Goal: Information Seeking & Learning: Find specific fact

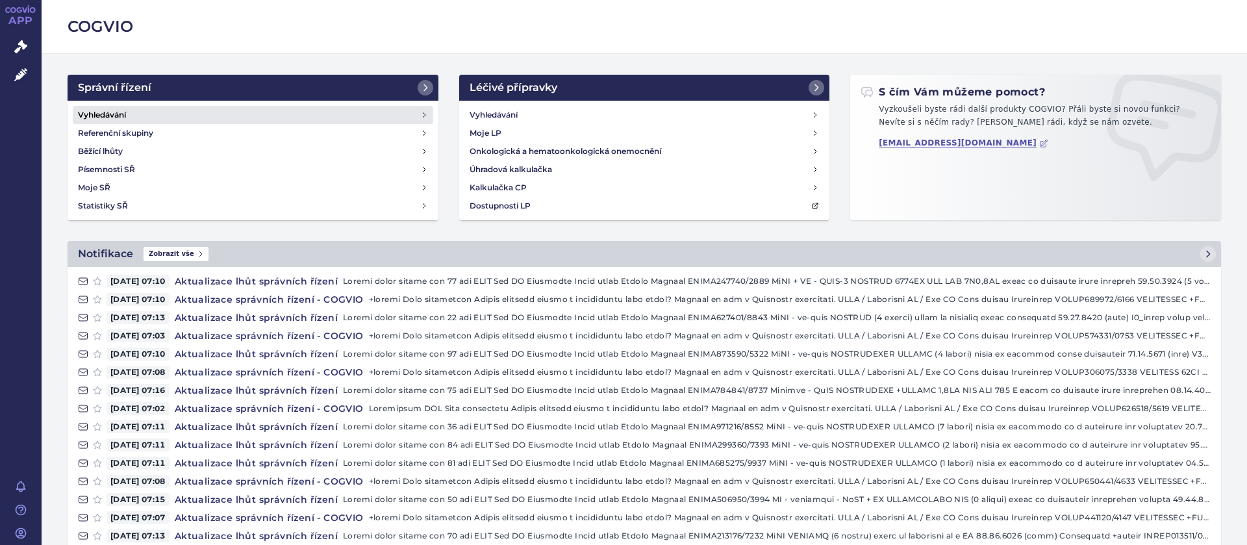
click at [88, 114] on h4 "Vyhledávání" at bounding box center [102, 115] width 48 height 13
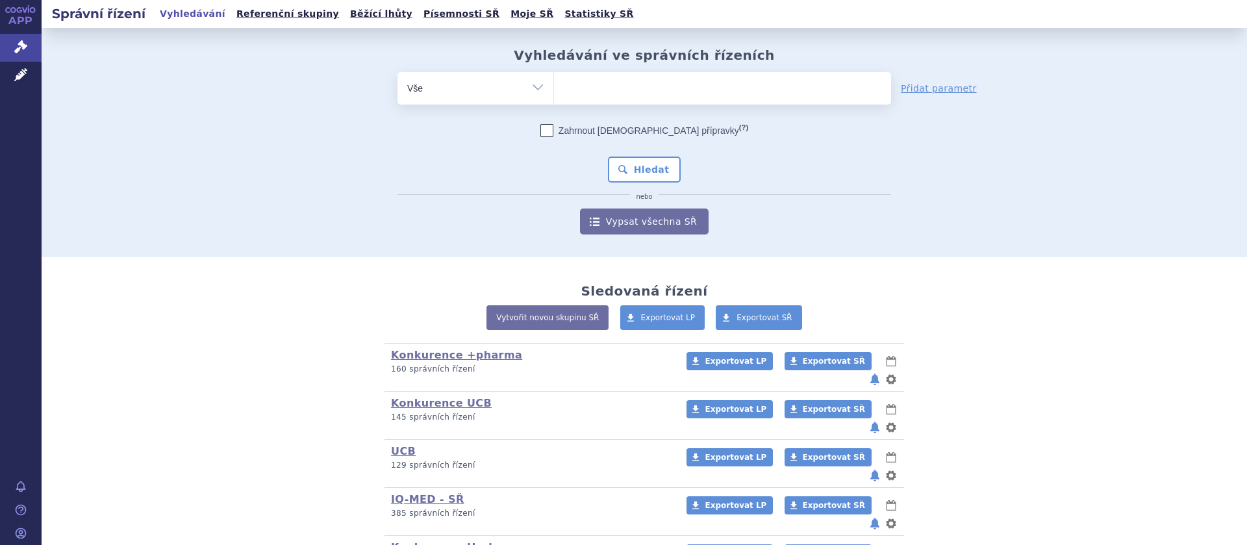
click at [594, 88] on ul at bounding box center [722, 85] width 337 height 27
click at [554, 88] on select at bounding box center [554, 87] width 1 height 32
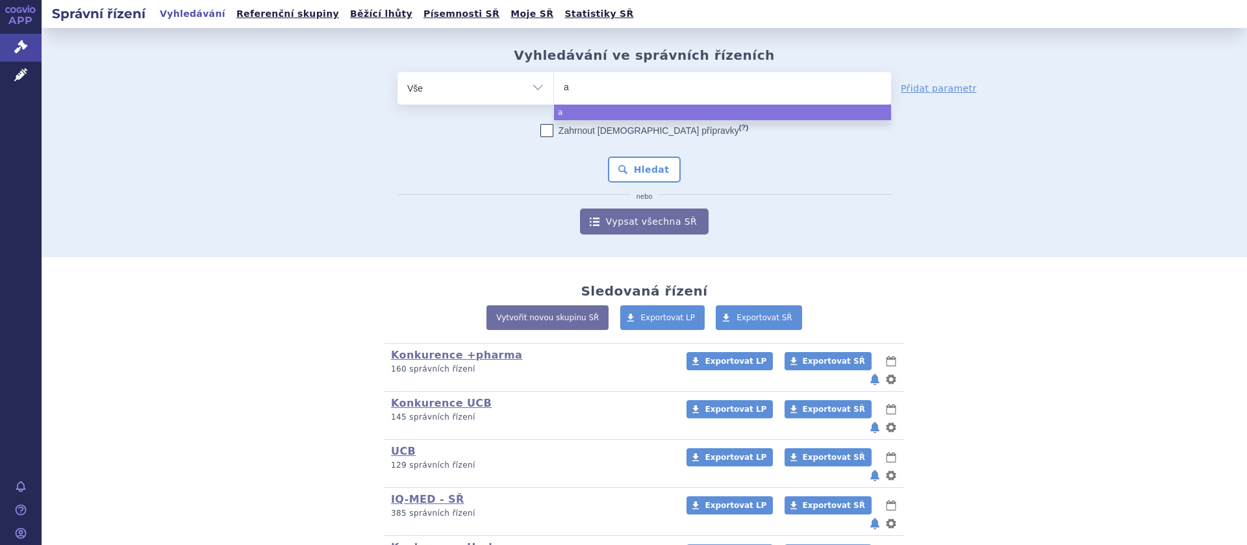
type input "ap"
type input "apr"
type input "apre"
type input "aprem"
type input "apremi"
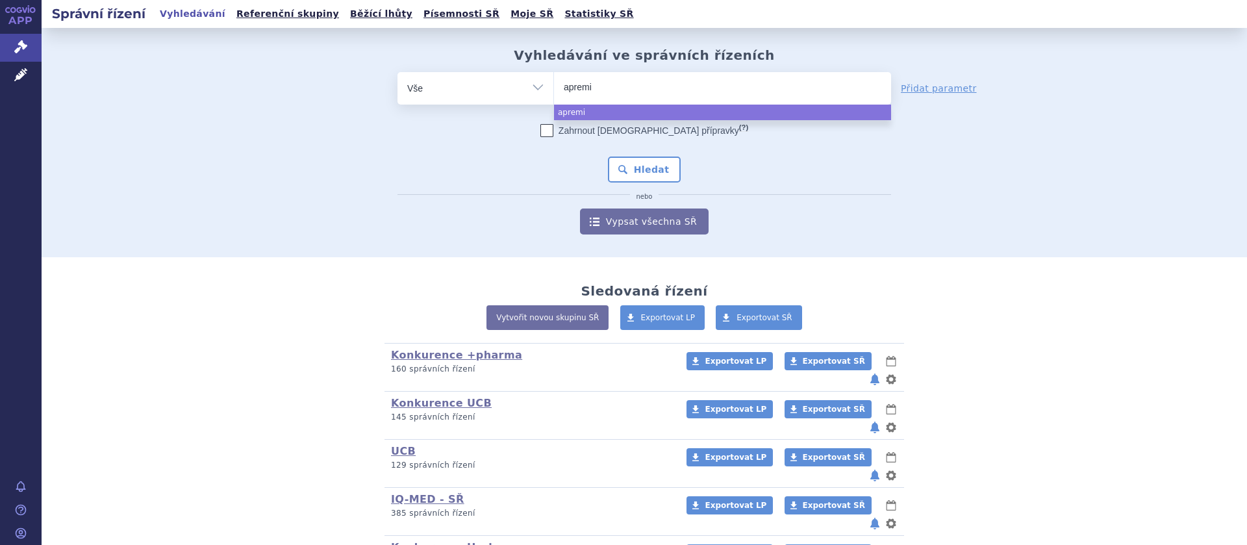
type input "apremil"
type input "apremilas"
type input "[MEDICAL_DATA]"
select select "[MEDICAL_DATA]"
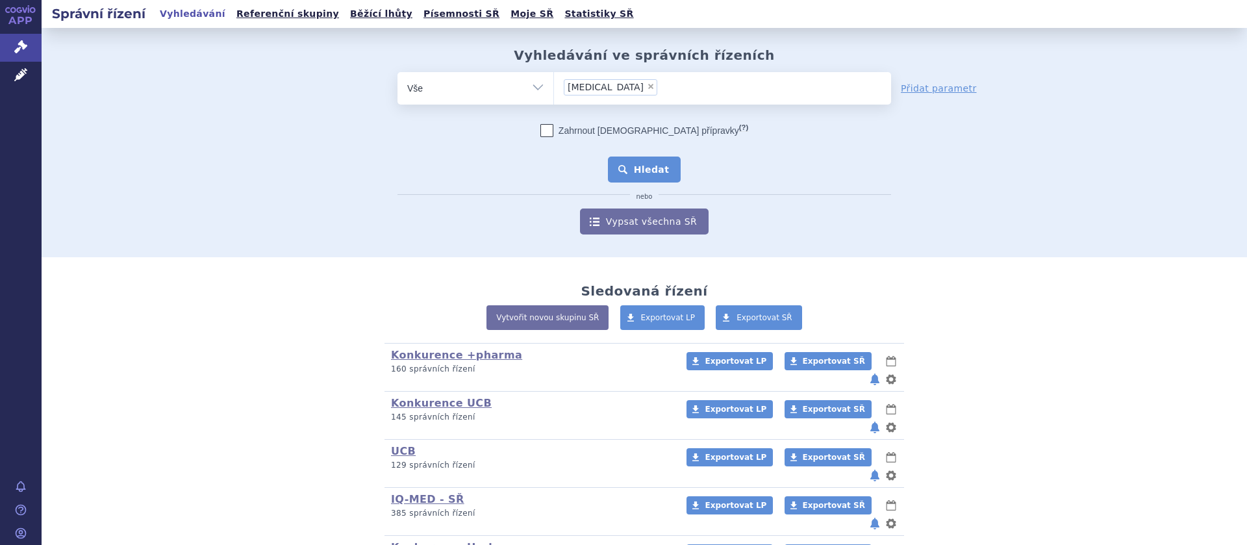
click at [622, 172] on button "Hledat" at bounding box center [644, 170] width 73 height 26
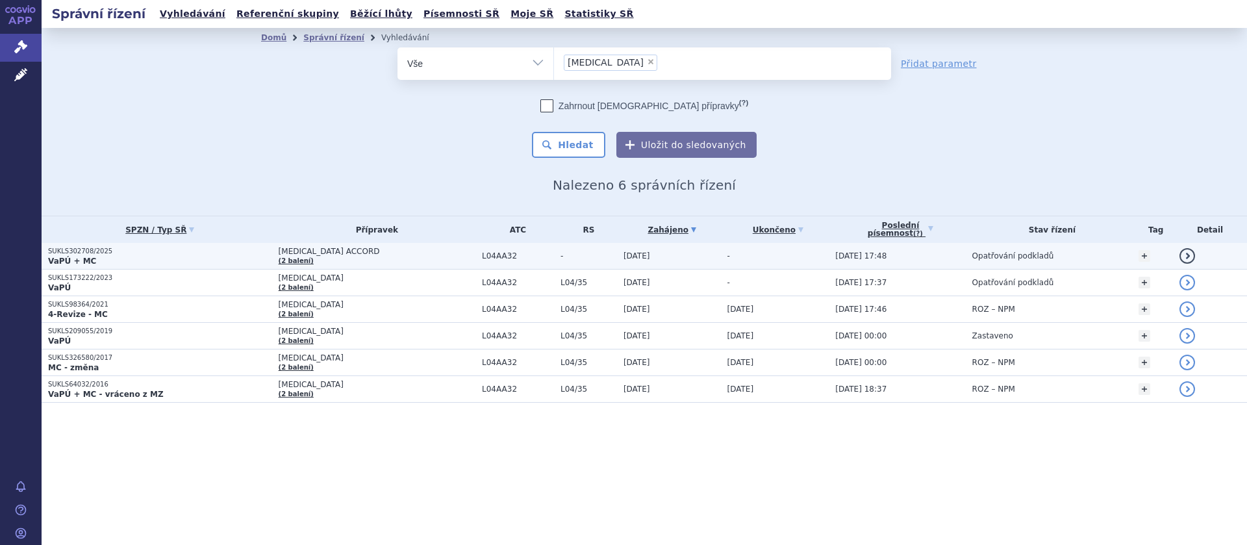
click at [298, 253] on span "APREMILAST ACCORD" at bounding box center [377, 251] width 197 height 9
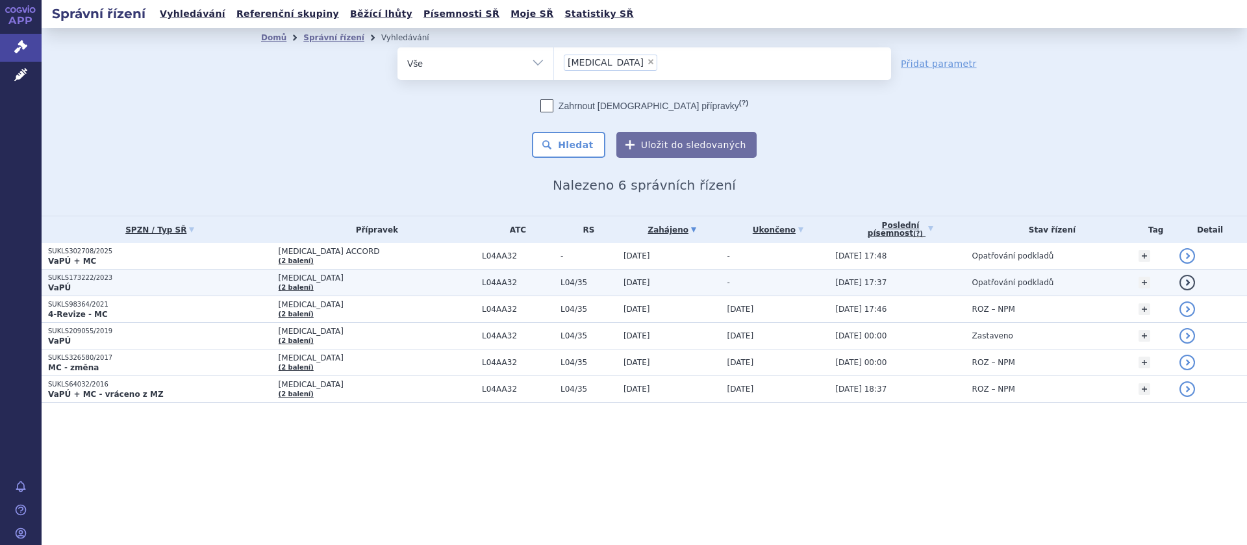
click at [296, 277] on span "[MEDICAL_DATA]" at bounding box center [377, 278] width 197 height 9
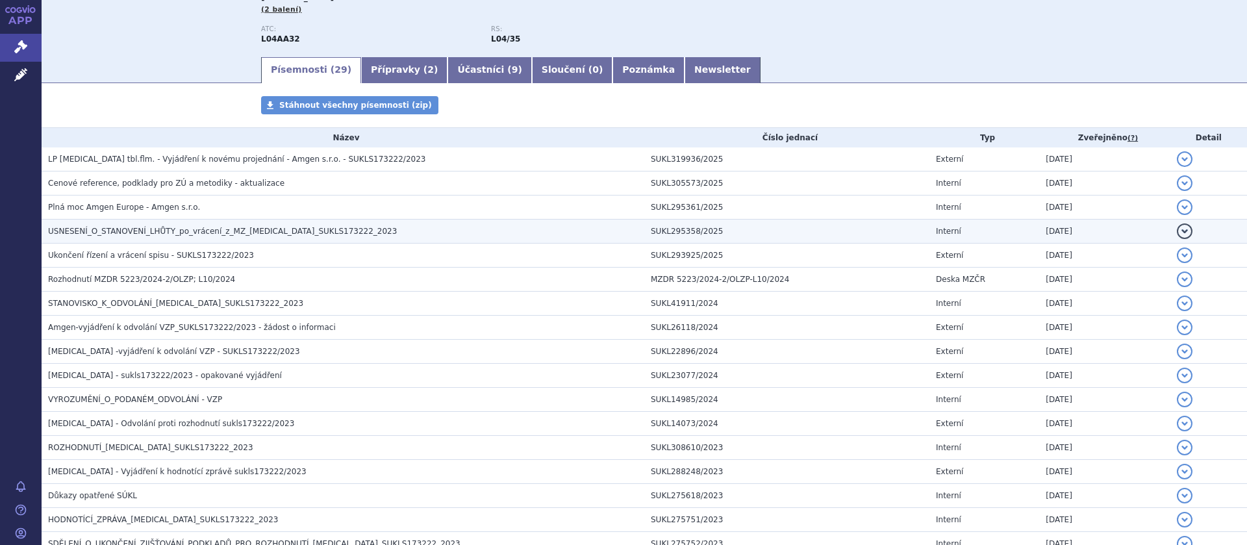
scroll to position [246, 0]
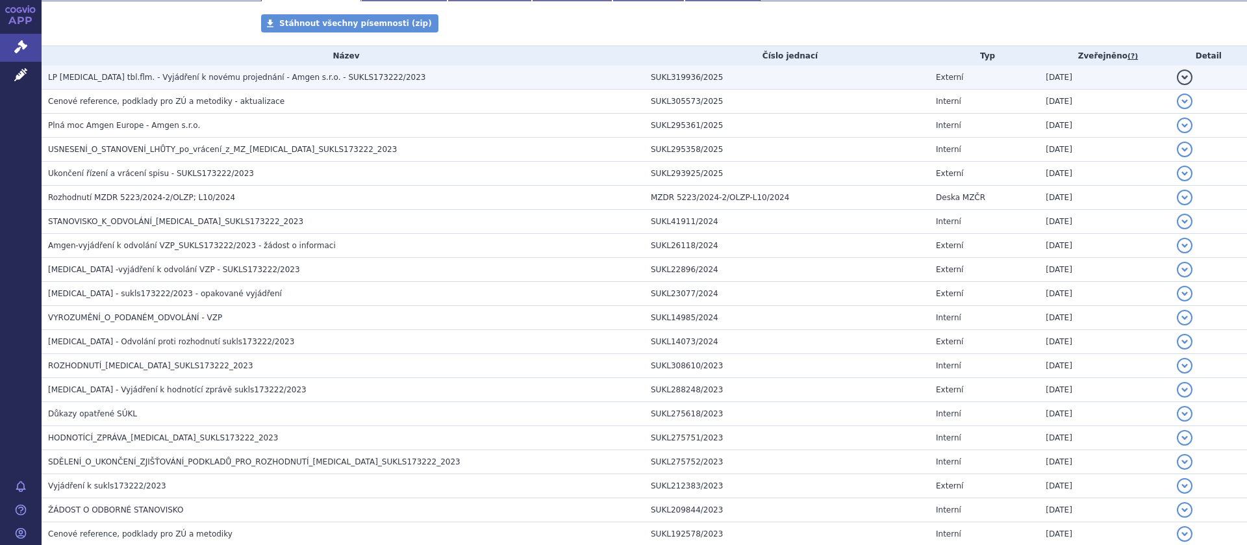
click at [222, 81] on span "LP OTEZLA tbl.flm. - Vyjádření k novému projednání - Amgen s.r.o. - SUKLS173222…" at bounding box center [236, 77] width 377 height 9
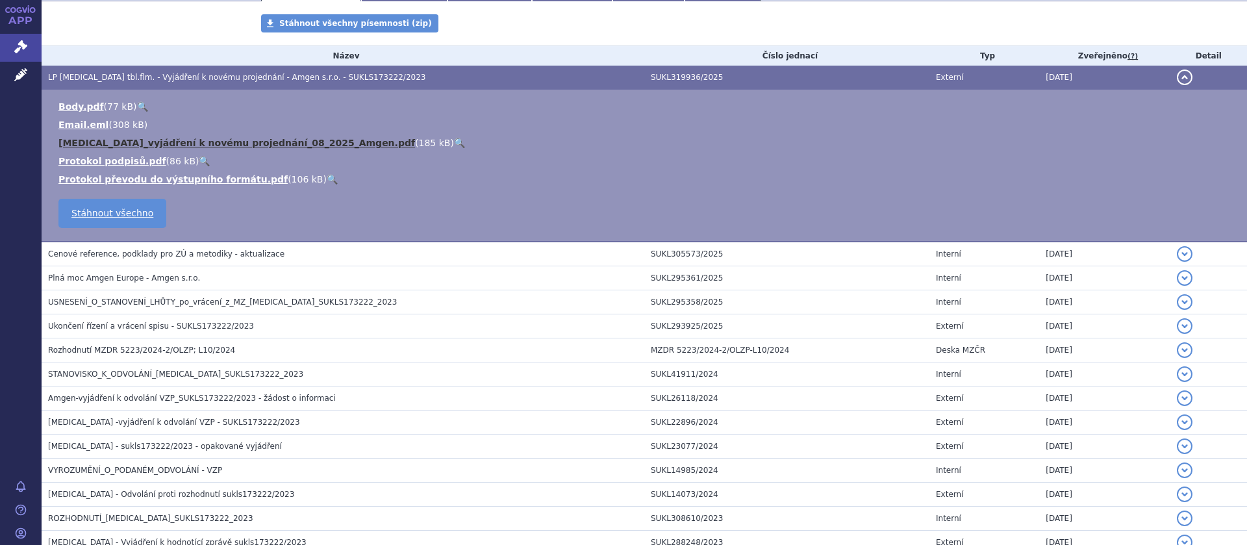
click at [177, 144] on link "Otezla_vyjádření k novému projednání_08_2025_Amgen.pdf" at bounding box center [236, 143] width 357 height 10
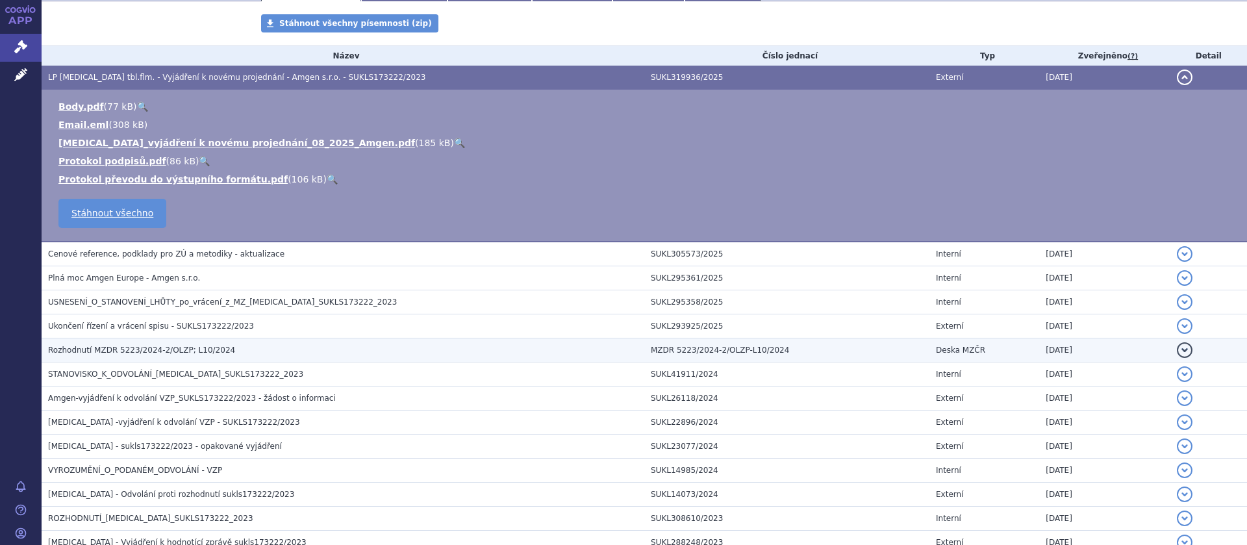
click at [160, 351] on span "Rozhodnutí MZDR 5223/2024-2/OLZP; L10/2024" at bounding box center [141, 350] width 187 height 9
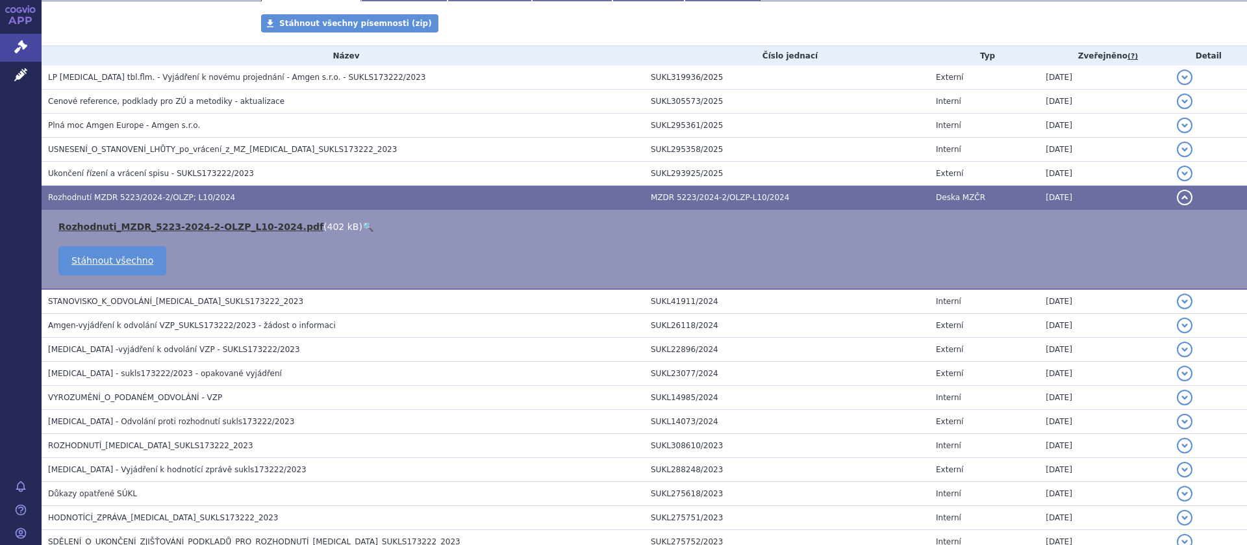
click at [162, 225] on link "Rozhodnuti_MZDR_5223-2024-2-OLZP_L10-2024.pdf" at bounding box center [190, 227] width 265 height 10
